Goal: Information Seeking & Learning: Understand process/instructions

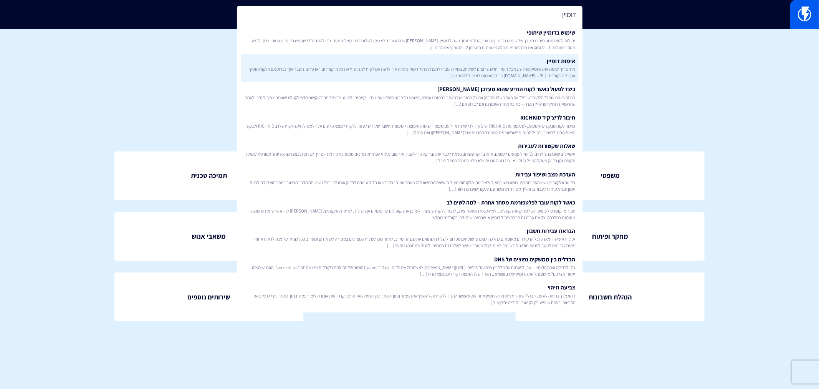
type input "דומיין"
click at [516, 61] on link "אימות דומיין מתי צריך לאמת את הדומיין מחדש 1 מכל דומיין חדש שרוצים לשלוח2 במידה…" at bounding box center [410, 68] width 338 height 28
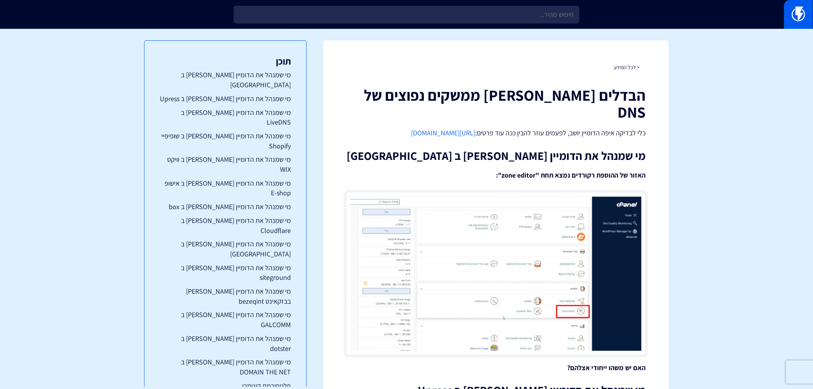
click at [550, 93] on h1 "הבדלים [PERSON_NAME] ממשקים נפוצים של DNS" at bounding box center [496, 103] width 300 height 34
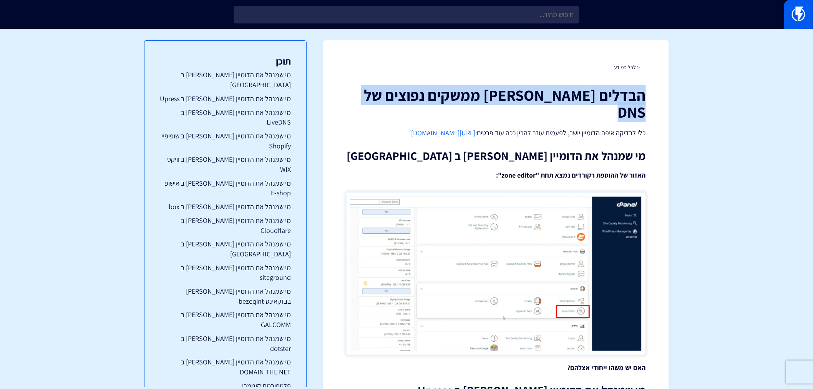
click at [550, 93] on h1 "הבדלים [PERSON_NAME] ממשקים נפוצים של DNS" at bounding box center [496, 103] width 300 height 34
drag, startPoint x: 697, startPoint y: 135, endPoint x: 744, endPoint y: -52, distance: 192.6
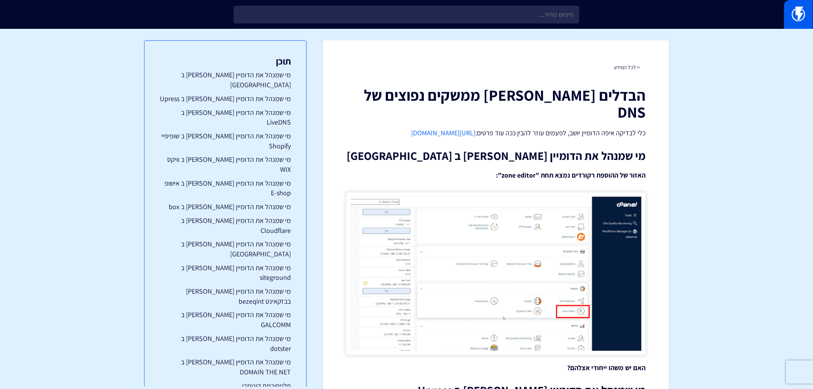
click at [605, 93] on h1 "הבדלים [PERSON_NAME] ממשקים נפוצים של DNS" at bounding box center [496, 103] width 300 height 34
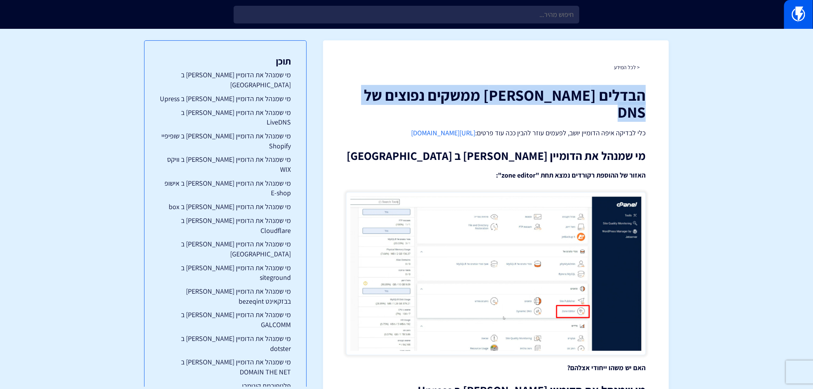
click at [605, 93] on h1 "הבדלים [PERSON_NAME] ממשקים נפוצים של DNS" at bounding box center [496, 103] width 300 height 34
copy div "הבדלים [PERSON_NAME] ממשקים נפוצים של DNS"
